Goal: Check status: Check status

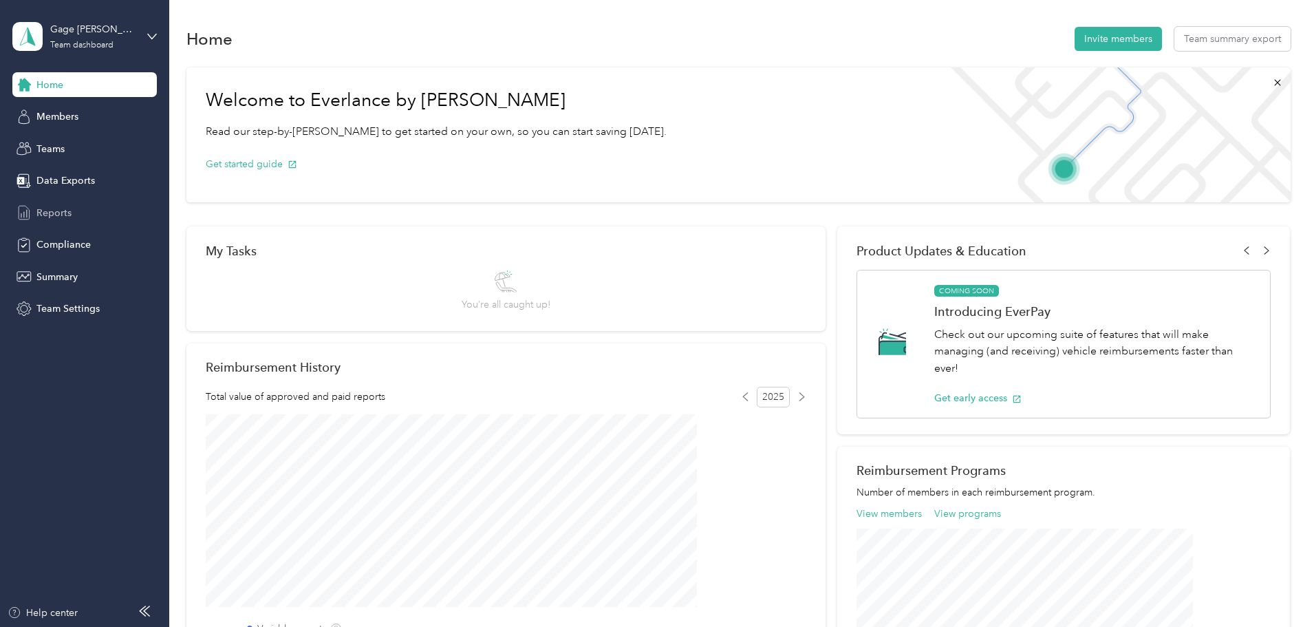
click at [57, 213] on span "Reports" at bounding box center [53, 213] width 35 height 14
